Goal: Feedback & Contribution: Leave review/rating

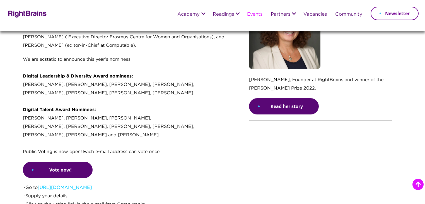
scroll to position [424, 0]
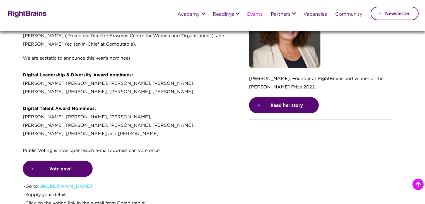
click at [103, 123] on p "We are ecstatic to announce this year's nominees! Digital Leadership & Diversit…" at bounding box center [127, 107] width 208 height 106
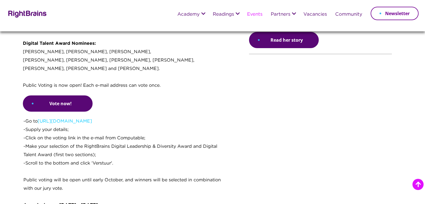
scroll to position [514, 0]
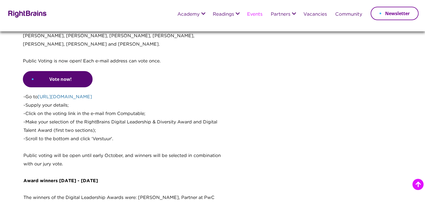
click at [74, 95] on link "https://bit.ly/4kkgC1C" at bounding box center [65, 97] width 54 height 4
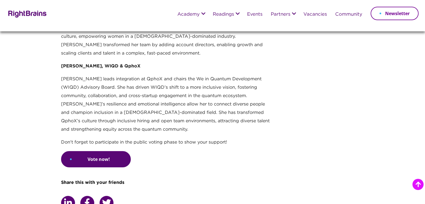
scroll to position [1318, 0]
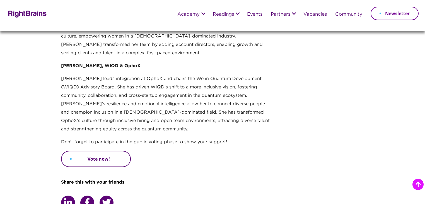
click at [109, 150] on link "Vote now!" at bounding box center [96, 158] width 70 height 16
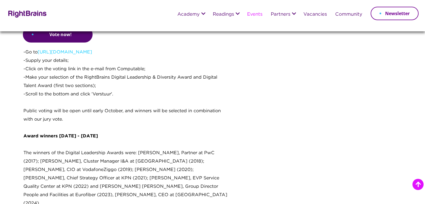
scroll to position [536, 0]
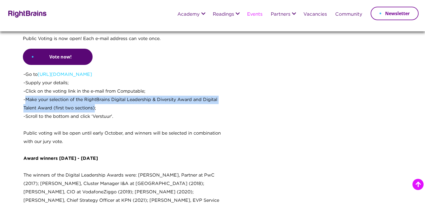
drag, startPoint x: 26, startPoint y: 92, endPoint x: 96, endPoint y: 102, distance: 70.8
click at [96, 102] on p "-Go to https://bit.ly/4kkgC1C -Supply your details; -Click on the voting link i…" at bounding box center [126, 112] width 207 height 84
copy p "Make your selection of the RightBrains Digital Leadership & Diversity Award and…"
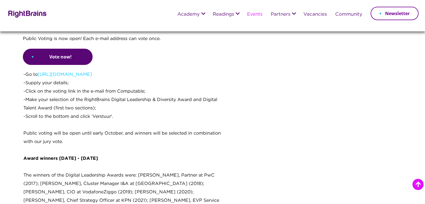
click at [48, 80] on p "-Go to https://bit.ly/4kkgC1C -Supply your details; -Click on the voting link i…" at bounding box center [126, 112] width 207 height 84
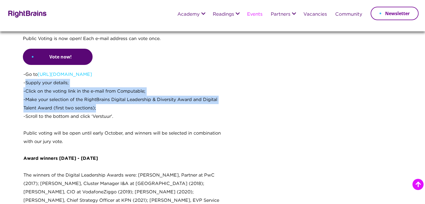
drag, startPoint x: 25, startPoint y: 76, endPoint x: 144, endPoint y: 97, distance: 121.1
click at [144, 97] on p "-Go to https://bit.ly/4kkgC1C -Supply your details; -Click on the voting link i…" at bounding box center [126, 112] width 207 height 84
click at [52, 84] on p "-Go to https://bit.ly/4kkgC1C -Supply your details; -Click on the voting link i…" at bounding box center [126, 112] width 207 height 84
drag, startPoint x: 26, startPoint y: 83, endPoint x: 94, endPoint y: 97, distance: 69.4
click at [94, 97] on p "-Go to https://bit.ly/4kkgC1C -Supply your details; -Click on the voting link i…" at bounding box center [126, 112] width 207 height 84
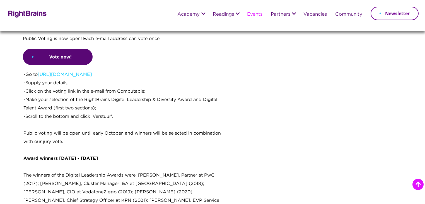
click at [98, 97] on p "-Go to https://bit.ly/4kkgC1C -Supply your details; -Click on the voting link i…" at bounding box center [126, 112] width 207 height 84
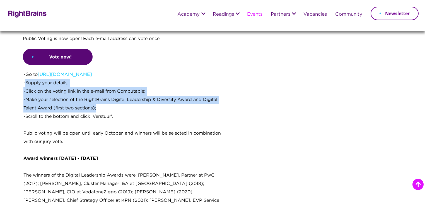
drag, startPoint x: 26, startPoint y: 75, endPoint x: 96, endPoint y: 99, distance: 74.1
click at [96, 99] on p "-Go to https://bit.ly/4kkgC1C -Supply your details; -Click on the voting link i…" at bounding box center [126, 112] width 207 height 84
copy p "Supply your details; -Click on the voting link in the e-mail from Computable; -…"
